Goal: Transaction & Acquisition: Purchase product/service

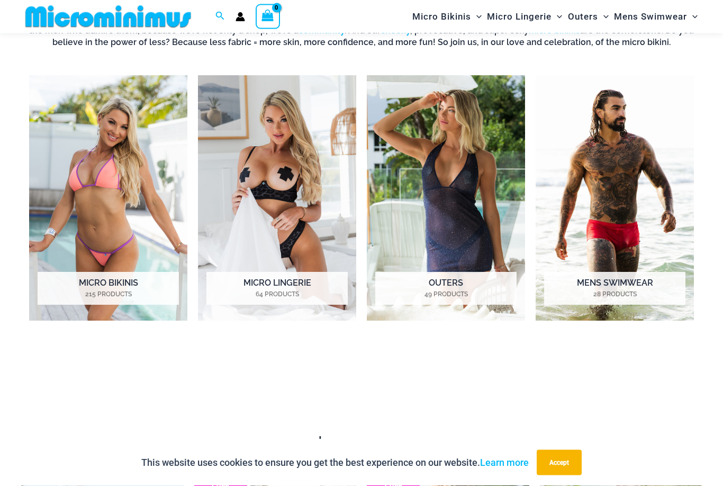
scroll to position [456, 0]
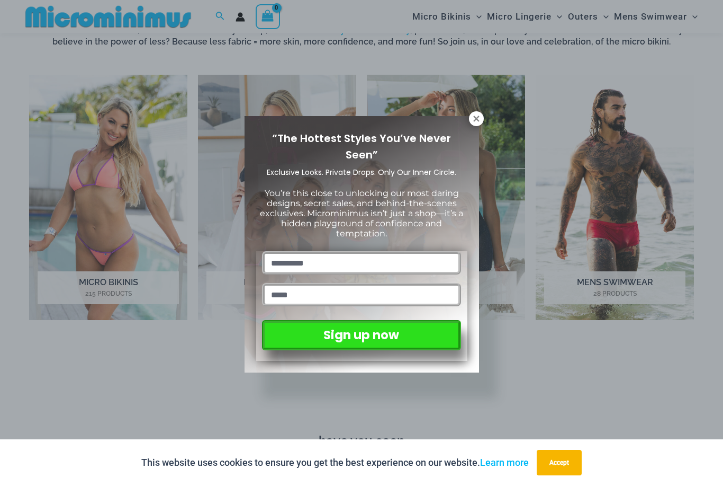
click at [474, 119] on icon at bounding box center [477, 119] width 10 height 10
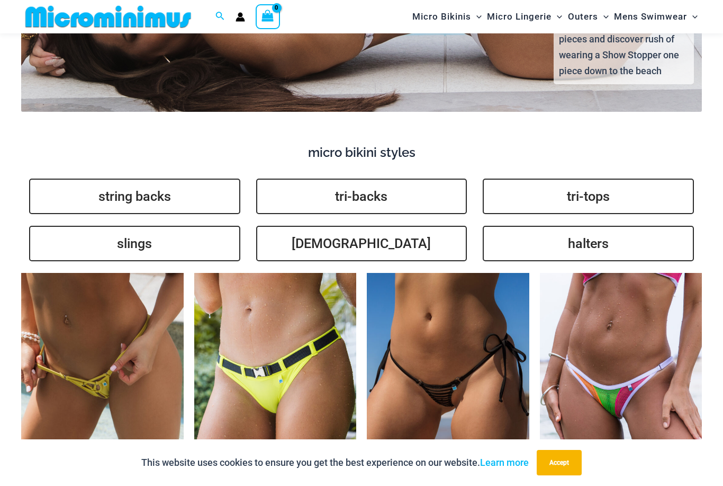
scroll to position [1997, 0]
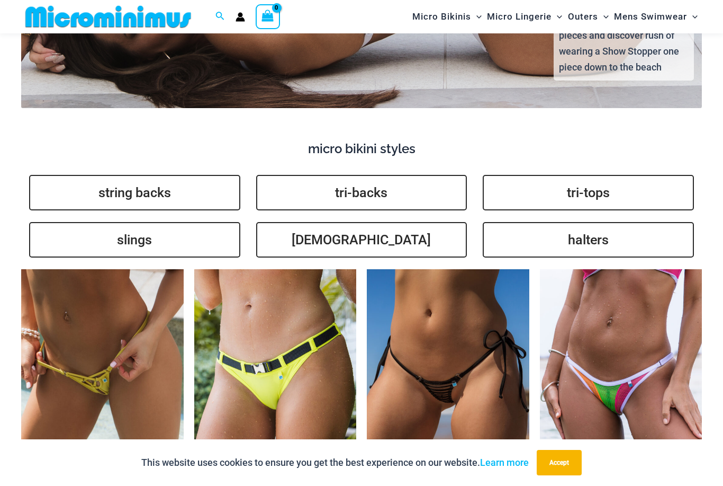
click at [563, 229] on link "halters" at bounding box center [588, 239] width 211 height 35
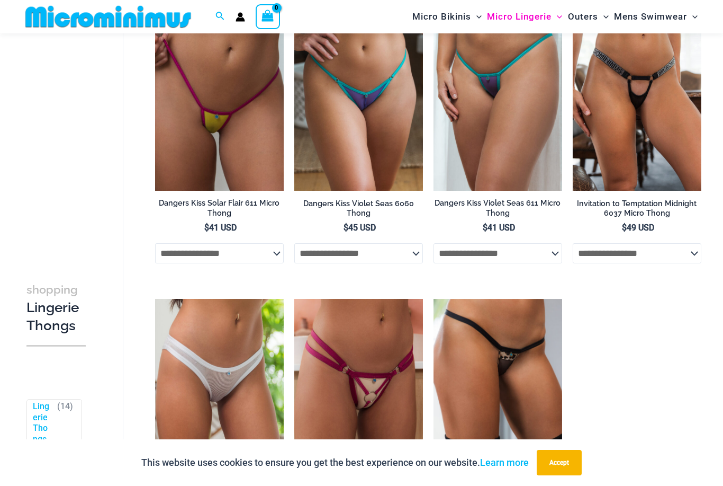
scroll to position [721, 0]
